Goal: Task Accomplishment & Management: Complete application form

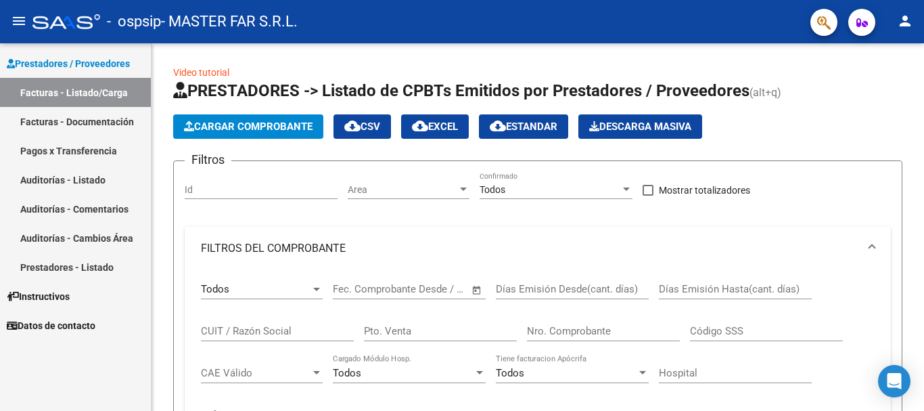
click at [86, 85] on link "Facturas - Listado/Carga" at bounding box center [75, 92] width 151 height 29
click at [270, 128] on span "Cargar Comprobante" at bounding box center [248, 126] width 129 height 12
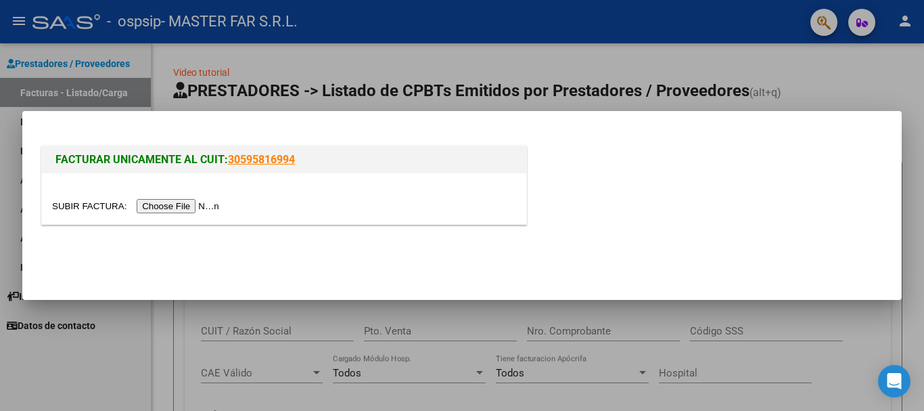
click at [166, 209] on input "file" at bounding box center [137, 206] width 171 height 14
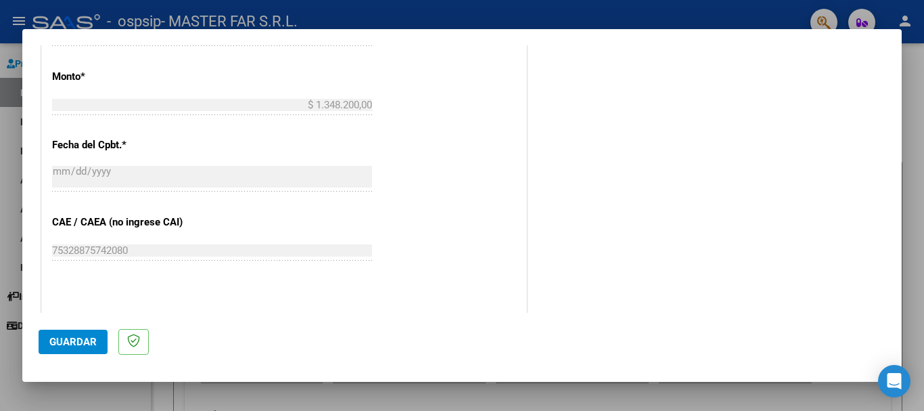
scroll to position [676, 0]
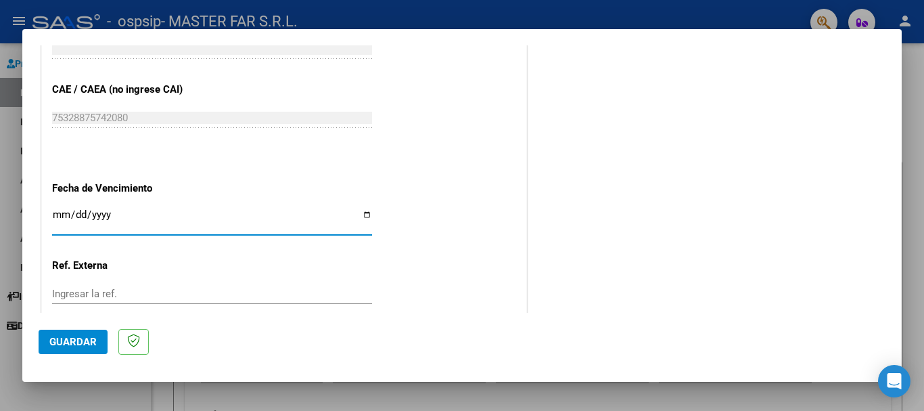
click at [216, 219] on input "Ingresar la fecha" at bounding box center [212, 220] width 320 height 22
type input "[DATE]"
click at [66, 348] on button "Guardar" at bounding box center [73, 341] width 69 height 24
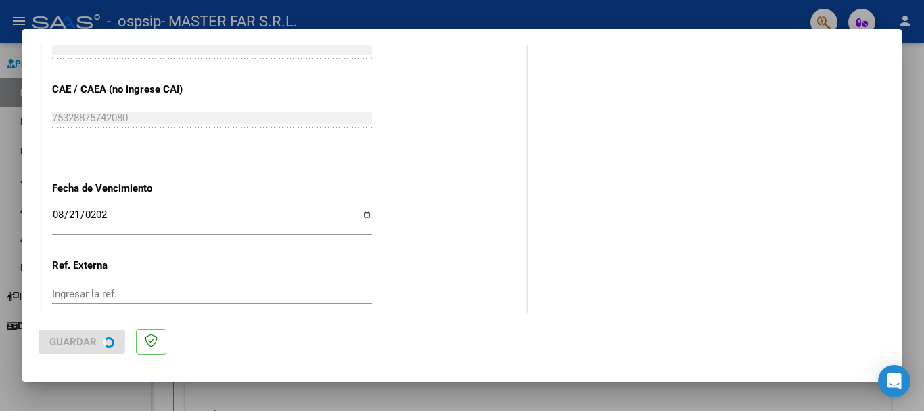
scroll to position [0, 0]
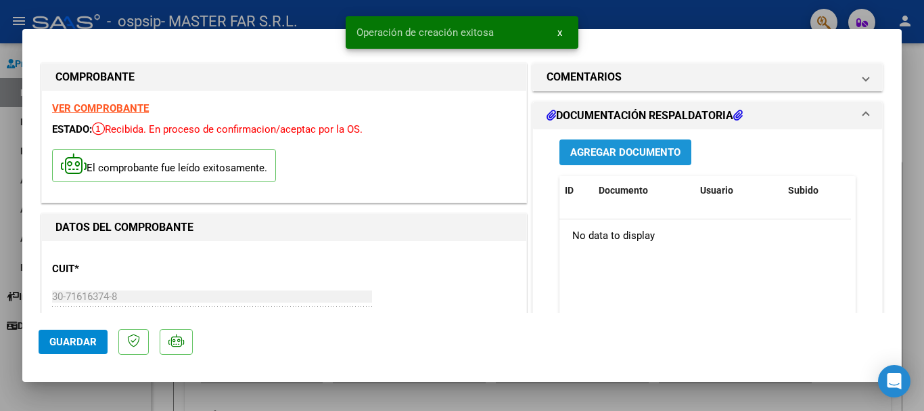
click at [626, 149] on span "Agregar Documento" at bounding box center [625, 153] width 110 height 12
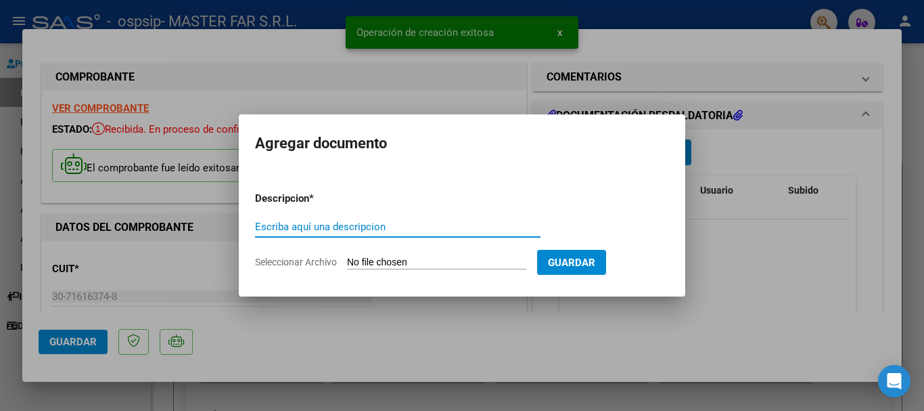
click at [405, 226] on input "Escriba aquí una descripcion" at bounding box center [397, 227] width 285 height 12
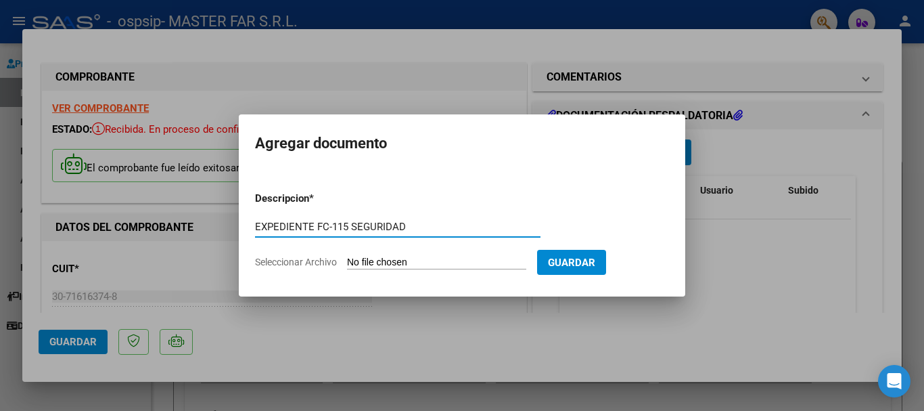
type input "EXPEDIENTE FC-115 SEGURIDAD"
click at [415, 268] on input "Seleccionar Archivo" at bounding box center [436, 262] width 179 height 13
type input "C:\fakepath\EXPEDIENTE FC-115 SEGURIDAD.pdf"
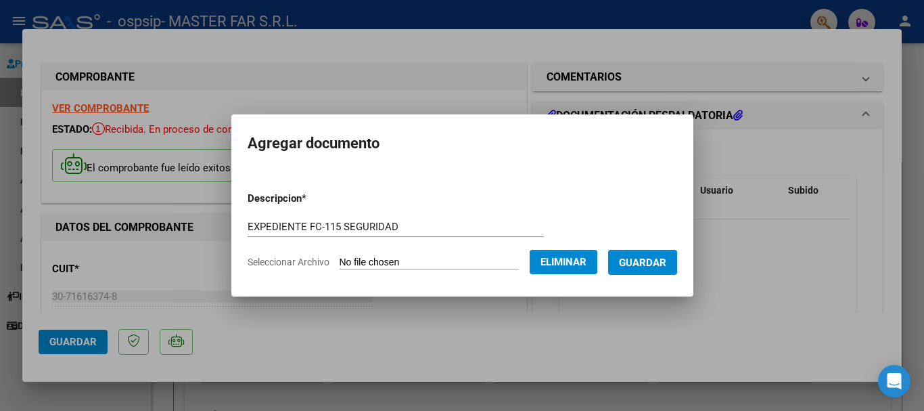
click at [649, 258] on span "Guardar" at bounding box center [642, 262] width 47 height 12
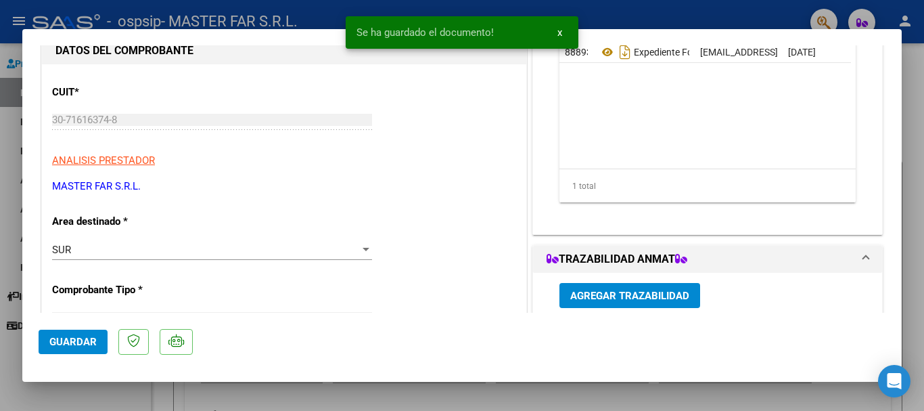
scroll to position [271, 0]
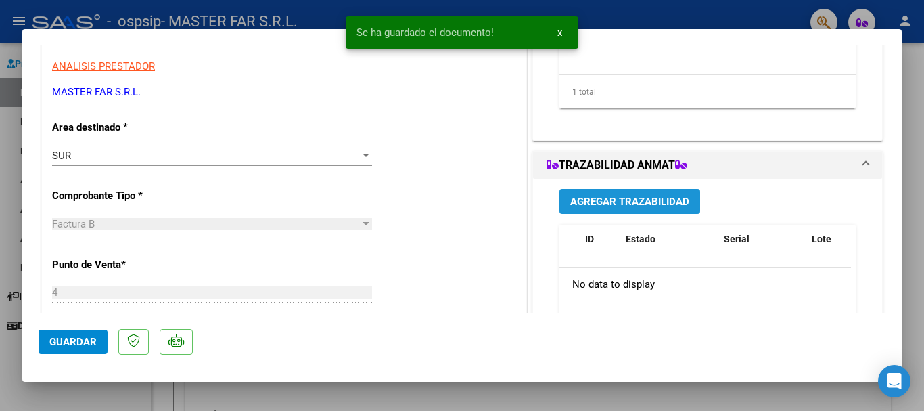
click at [618, 198] on span "Agregar Trazabilidad" at bounding box center [629, 201] width 119 height 12
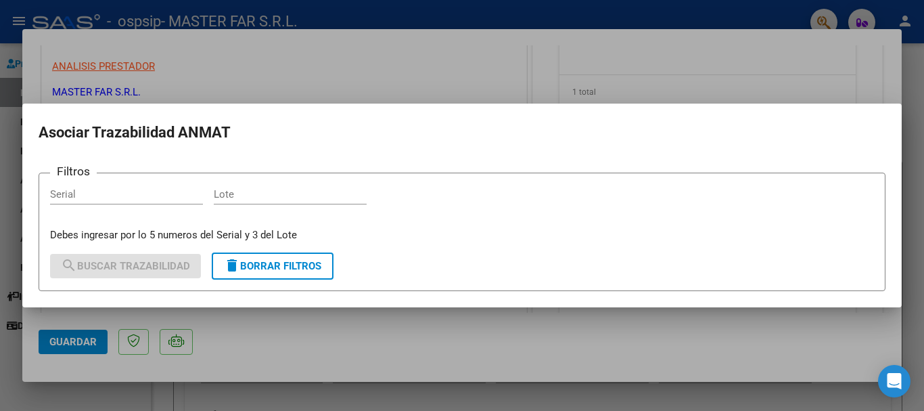
click at [907, 95] on div at bounding box center [462, 205] width 924 height 411
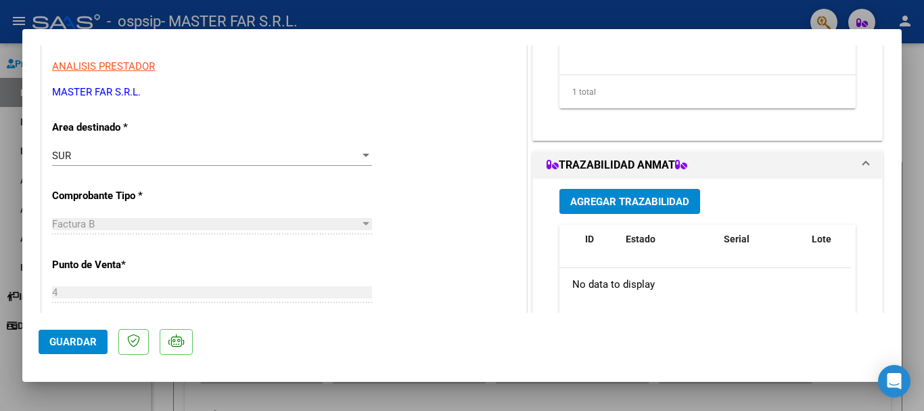
scroll to position [541, 0]
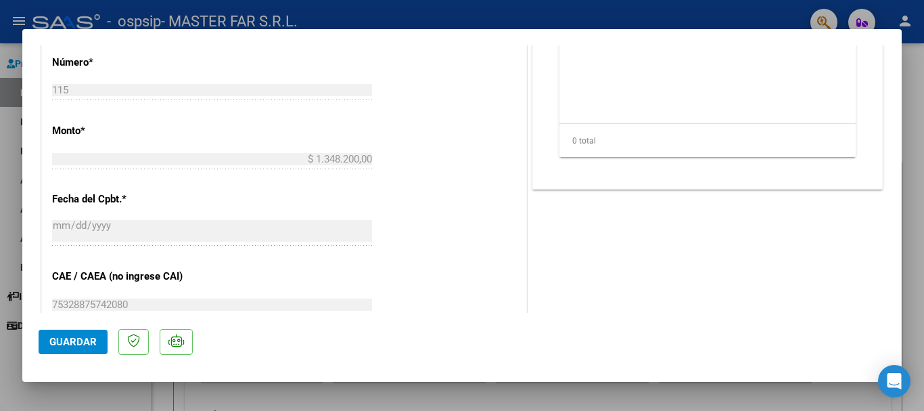
click at [78, 341] on span "Guardar" at bounding box center [72, 341] width 47 height 12
click at [912, 93] on div at bounding box center [462, 205] width 924 height 411
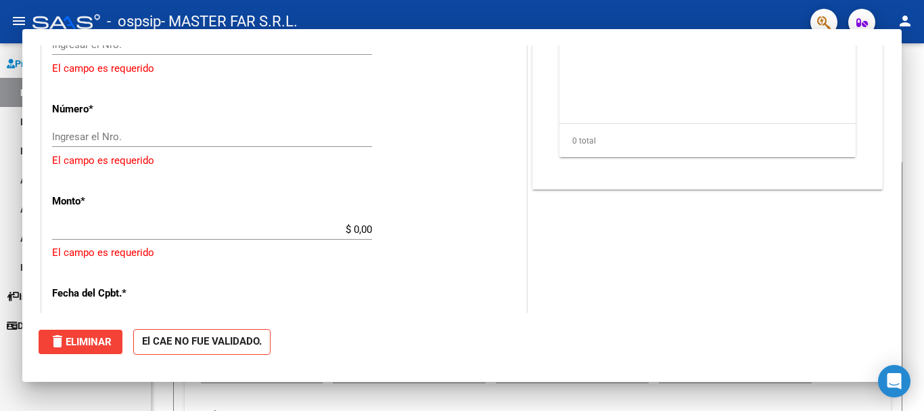
scroll to position [0, 0]
